Goal: Task Accomplishment & Management: Manage account settings

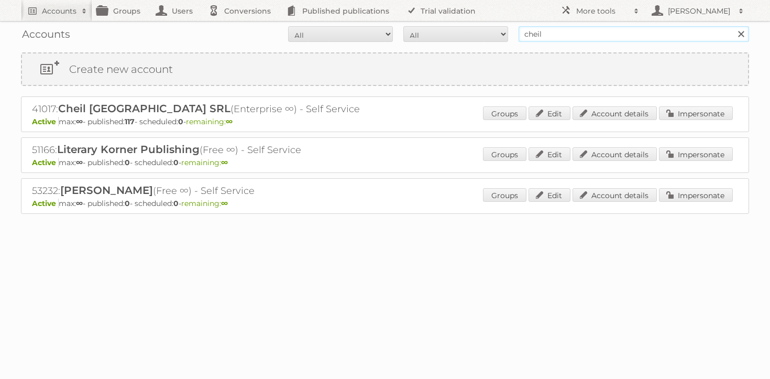
click at [615, 32] on input "cheil" at bounding box center [633, 34] width 230 height 16
type input "l"
type input "maxroy"
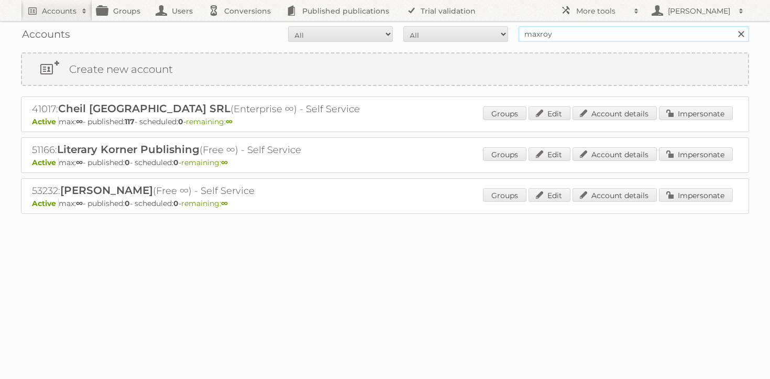
click at [733, 26] on input "Search" at bounding box center [741, 34] width 16 height 16
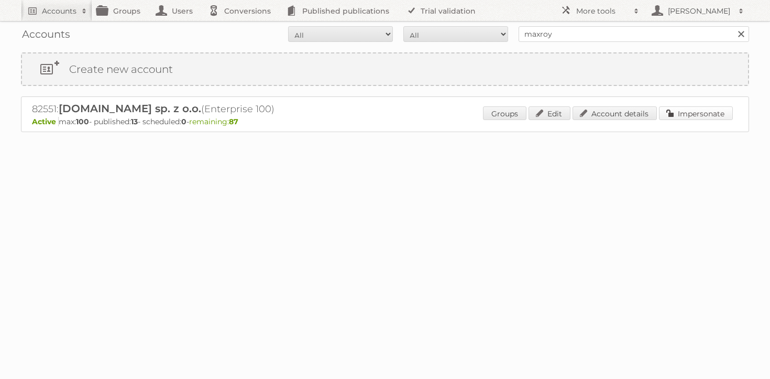
click at [685, 107] on link "Impersonate" at bounding box center [696, 113] width 74 height 14
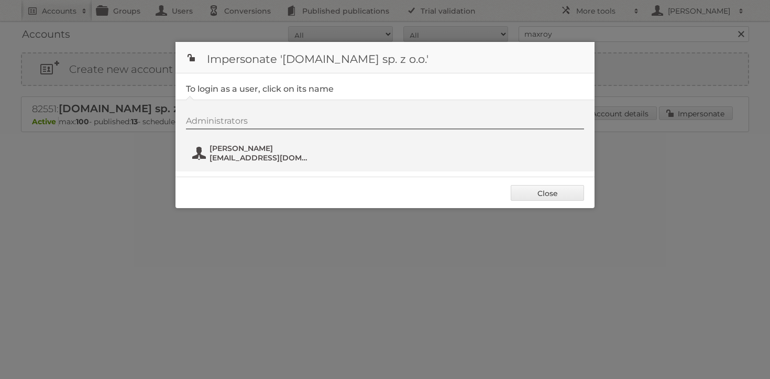
click at [226, 149] on span "Bartosz Berliński" at bounding box center [260, 147] width 102 height 9
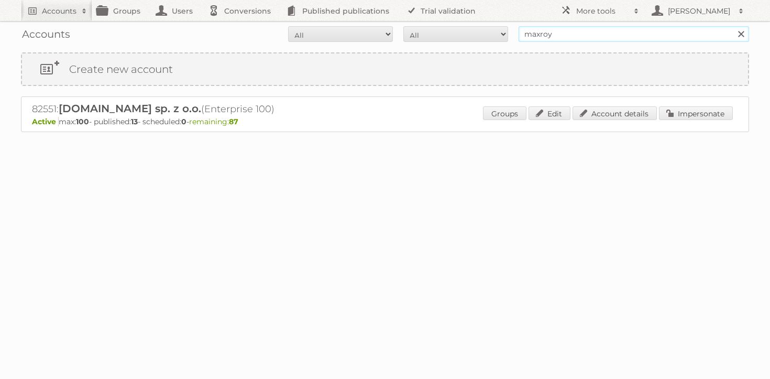
click at [550, 35] on input "maxroy" at bounding box center [633, 34] width 230 height 16
type input "majid al futt"
click at [733, 26] on input "Search" at bounding box center [741, 34] width 16 height 16
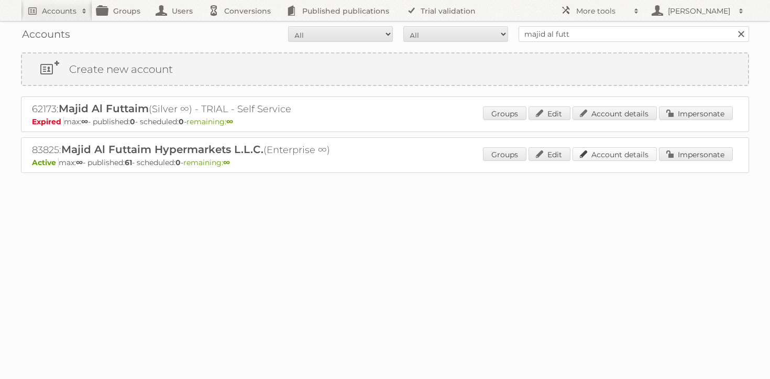
click at [627, 160] on link "Account details" at bounding box center [614, 154] width 84 height 14
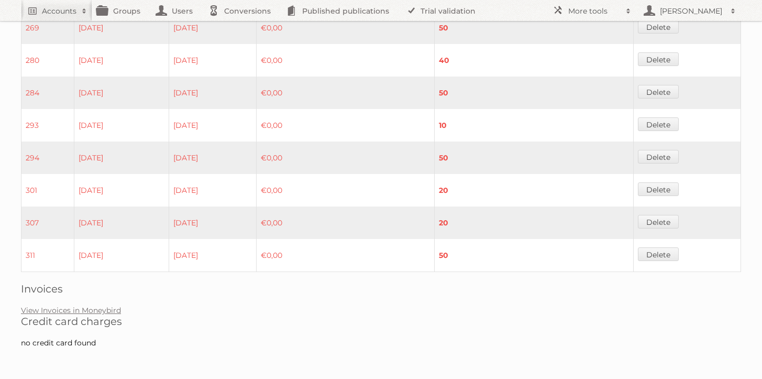
scroll to position [888, 0]
click at [81, 309] on link "View Invoices in Moneybird" at bounding box center [71, 309] width 100 height 9
